Goal: Task Accomplishment & Management: Manage account settings

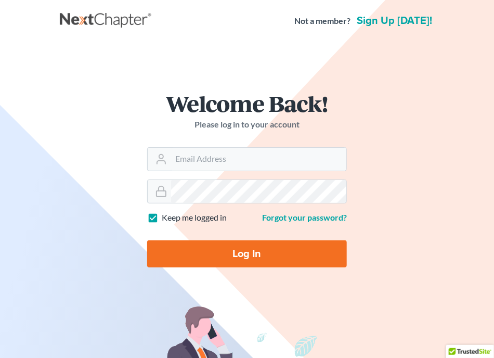
click at [1, 108] on main "× Sorry, but you don't have permission to access this page Welcome Back! Please…" at bounding box center [247, 316] width 494 height 548
click at [221, 166] on input "Email Address" at bounding box center [258, 159] width 175 height 23
type input "[EMAIL_ADDRESS][DOMAIN_NAME]"
click at [286, 217] on link "Forgot your password?" at bounding box center [304, 217] width 85 height 10
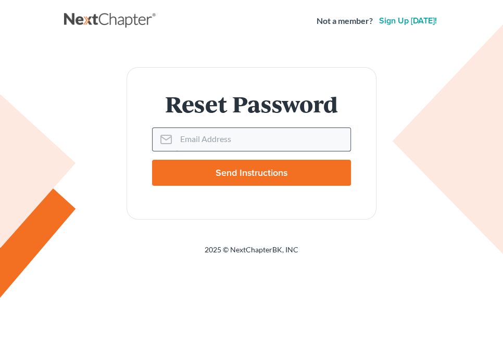
click at [233, 142] on input "Email Address" at bounding box center [263, 139] width 174 height 23
type input "[EMAIL_ADDRESS][DOMAIN_NAME]"
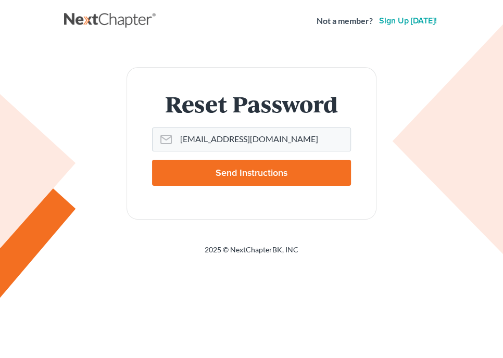
click at [223, 179] on input "Send Instructions" at bounding box center [251, 173] width 199 height 26
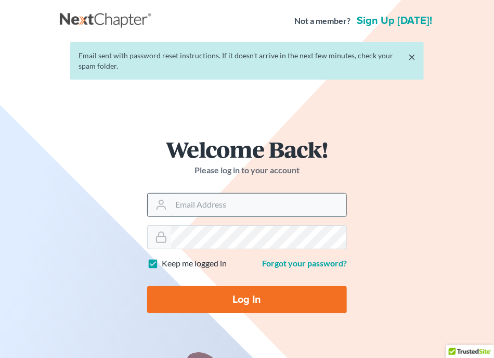
click at [206, 200] on input "Email Address" at bounding box center [258, 205] width 175 height 23
type input "lbenavides@aspalaw.com"
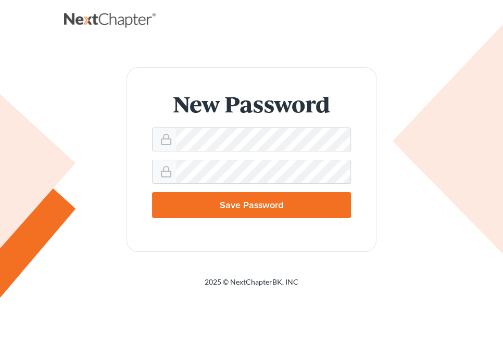
click at [263, 207] on input "Save Password" at bounding box center [251, 205] width 199 height 26
type input "Thinking..."
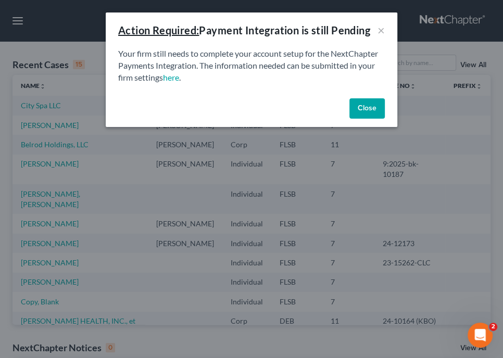
click at [361, 104] on button "Close" at bounding box center [366, 108] width 35 height 21
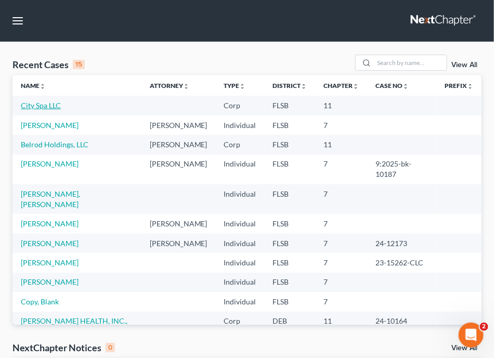
click at [30, 105] on link "City Spa LLC" at bounding box center [41, 105] width 40 height 9
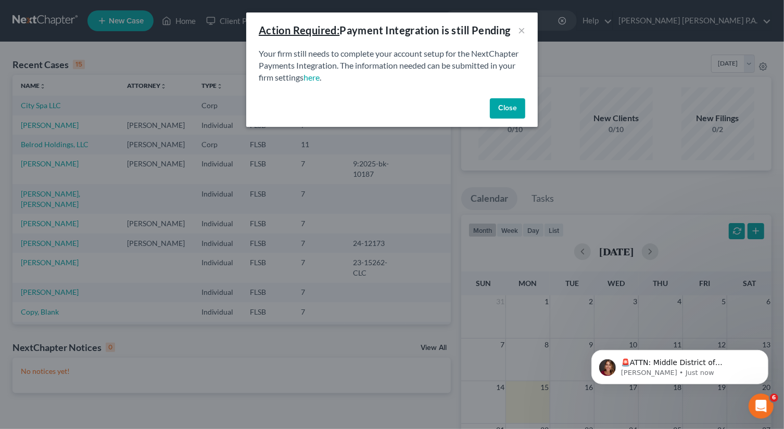
click at [502, 108] on button "Close" at bounding box center [507, 108] width 35 height 21
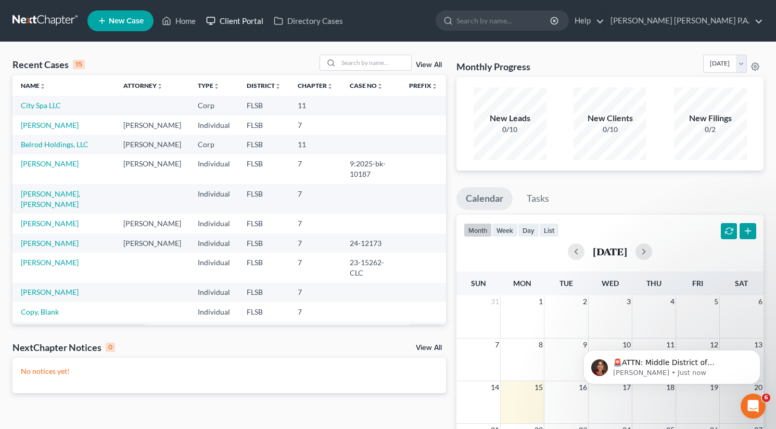
click at [249, 19] on link "Client Portal" at bounding box center [235, 20] width 68 height 19
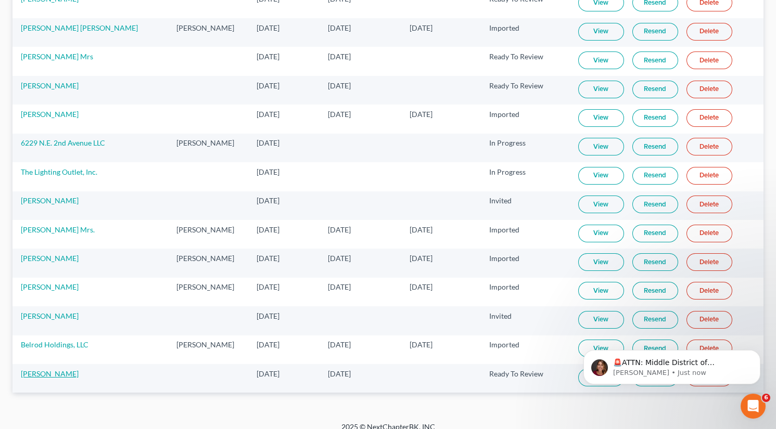
scroll to position [415, 0]
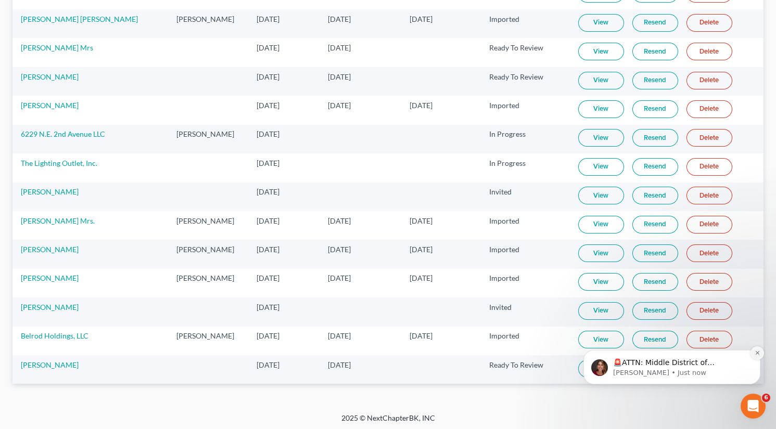
click at [502, 353] on icon "Dismiss notification" at bounding box center [758, 353] width 6 height 6
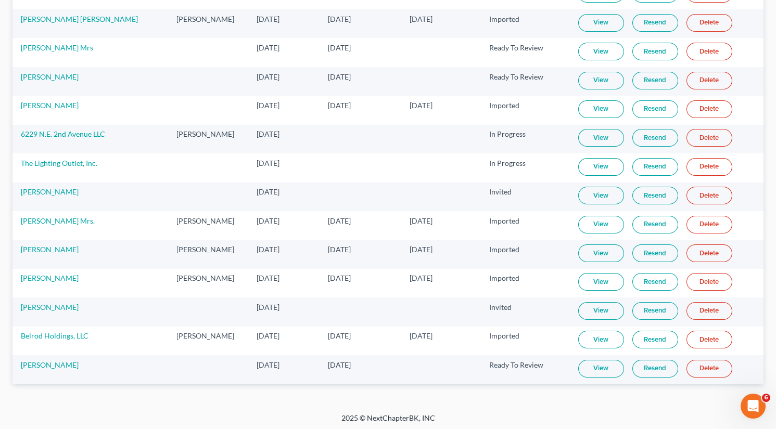
click at [502, 358] on link "View" at bounding box center [601, 369] width 46 height 18
